Goal: Task Accomplishment & Management: Manage account settings

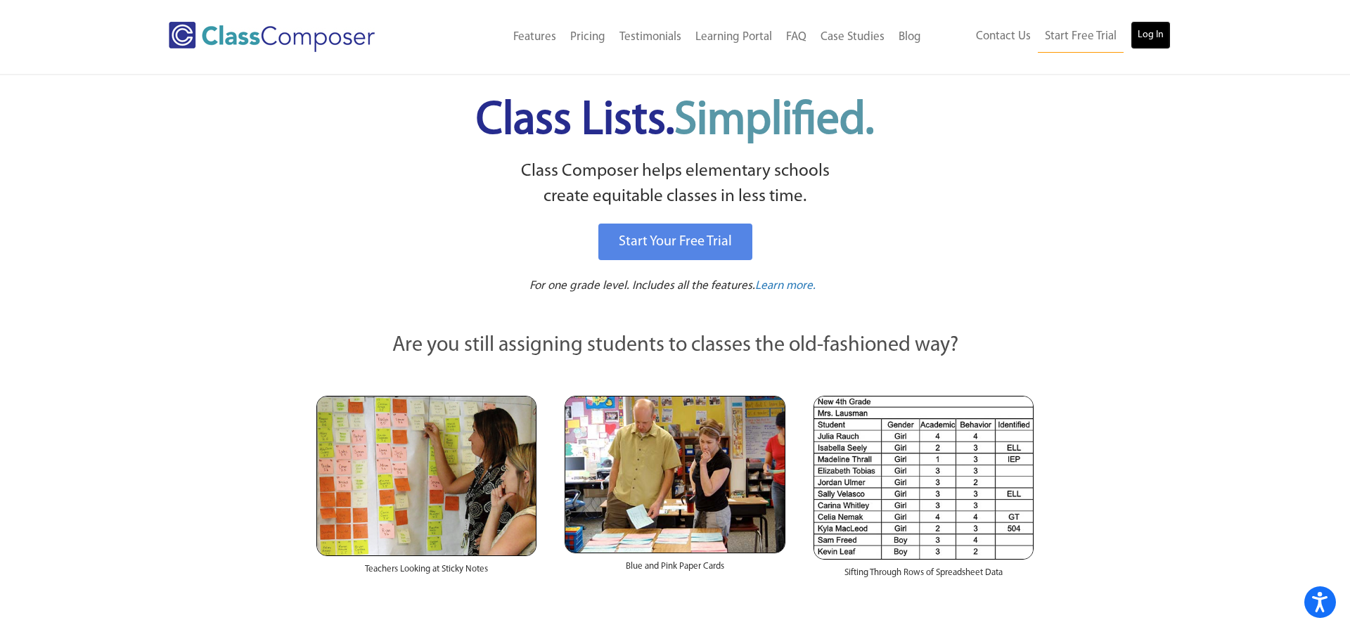
click at [1136, 37] on link "Log In" at bounding box center [1151, 35] width 40 height 28
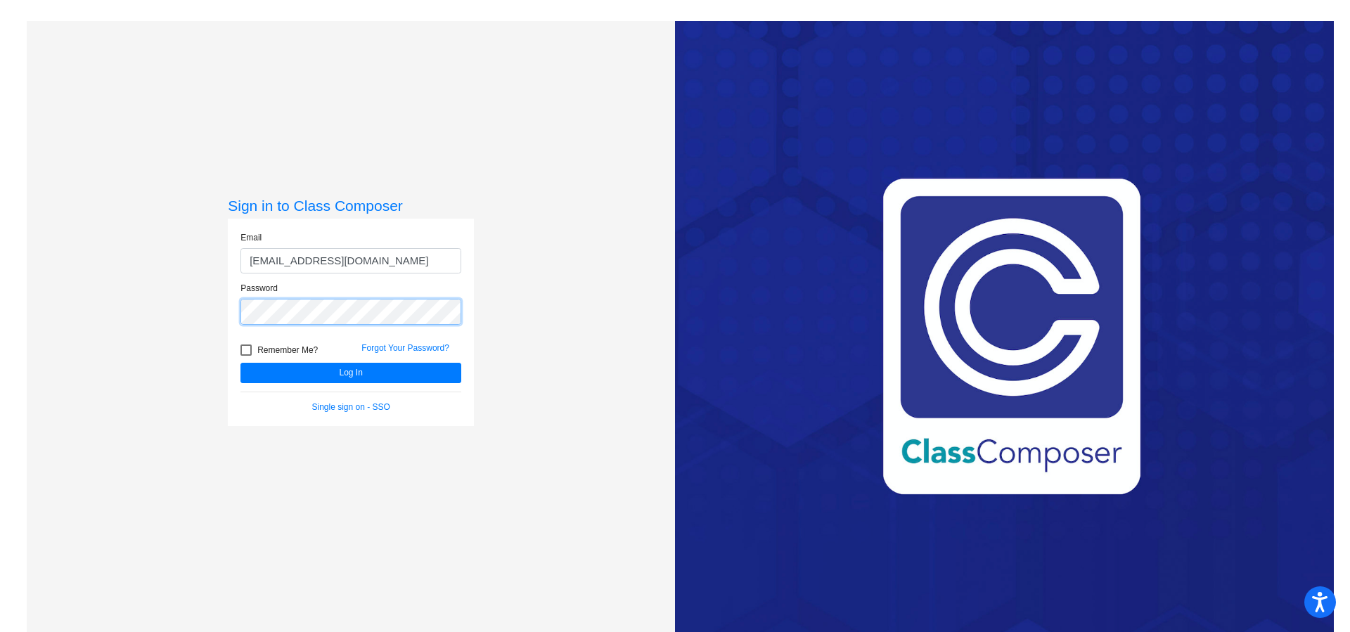
click at [240, 363] on button "Log In" at bounding box center [350, 373] width 221 height 20
drag, startPoint x: 397, startPoint y: 261, endPoint x: 321, endPoint y: 257, distance: 76.1
click at [321, 257] on input "[EMAIL_ADDRESS][DOMAIN_NAME]" at bounding box center [350, 261] width 221 height 26
type input "[EMAIL_ADDRESS][DOMAIN_NAME]"
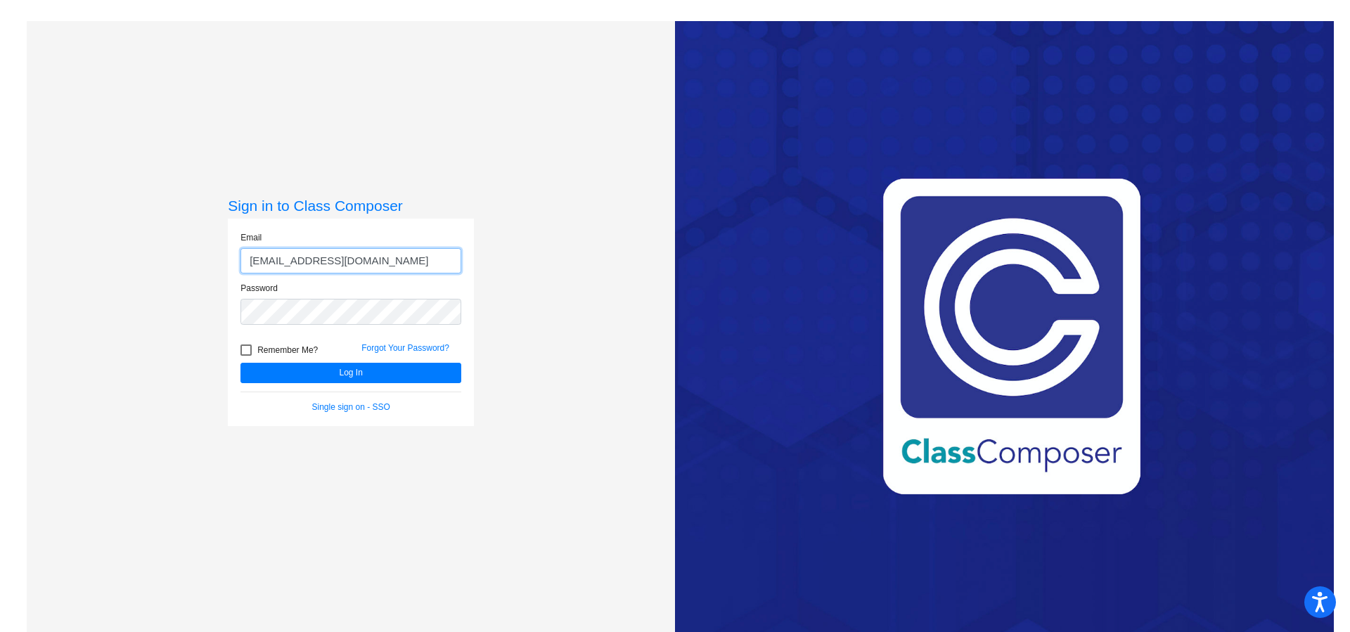
click at [240, 363] on button "Log In" at bounding box center [350, 373] width 221 height 20
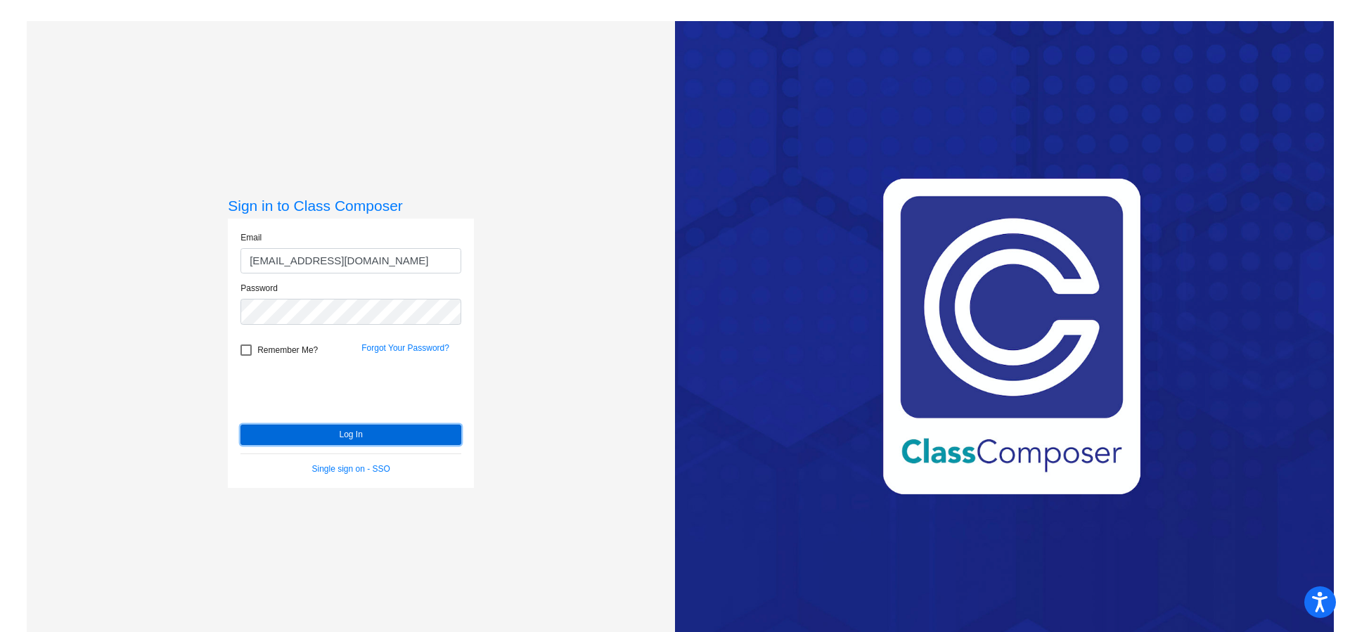
click at [307, 430] on button "Log In" at bounding box center [350, 435] width 221 height 20
